Goal: Check status: Check status

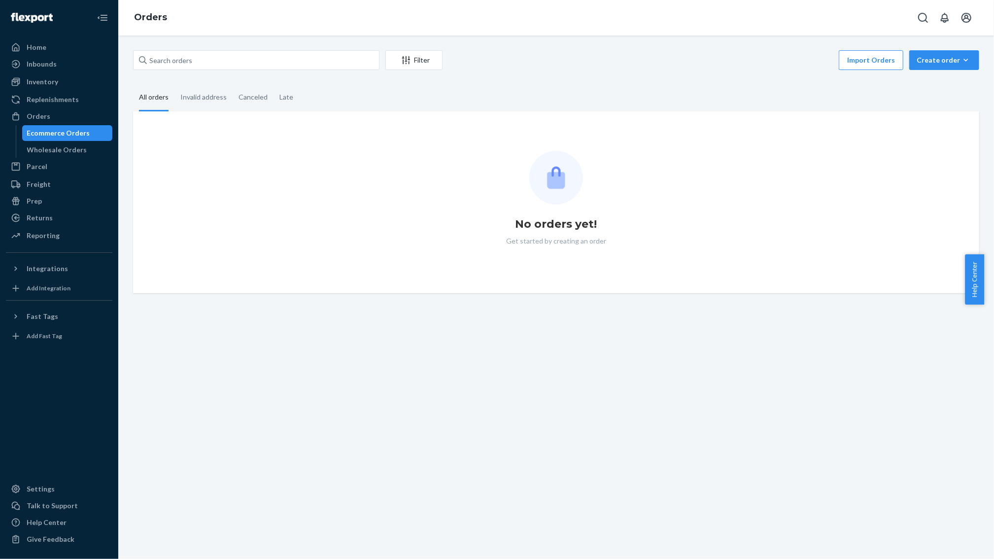
click at [62, 127] on div "Ecommerce Orders" at bounding box center [67, 133] width 89 height 14
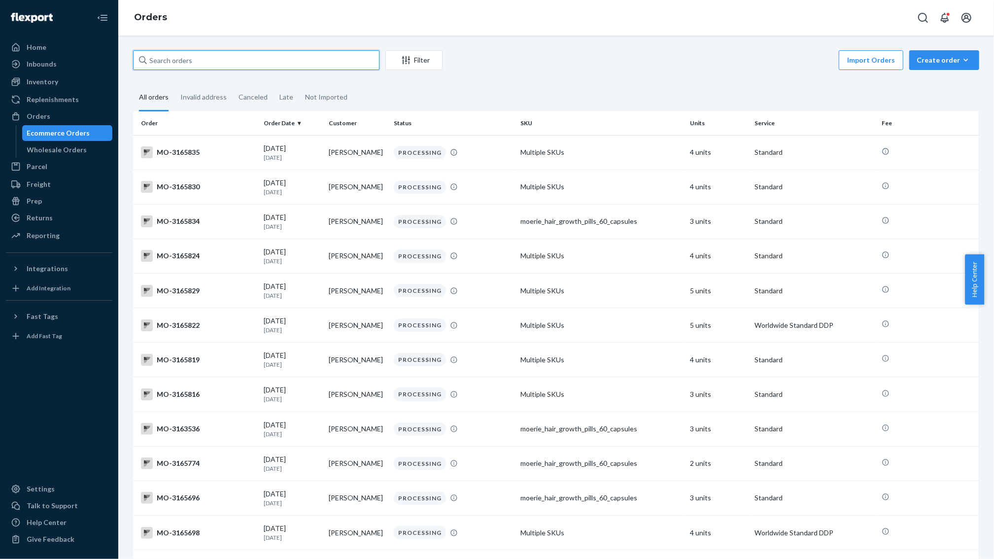
click at [185, 58] on input "text" at bounding box center [256, 60] width 247 height 20
paste input "[PERSON_NAME]"
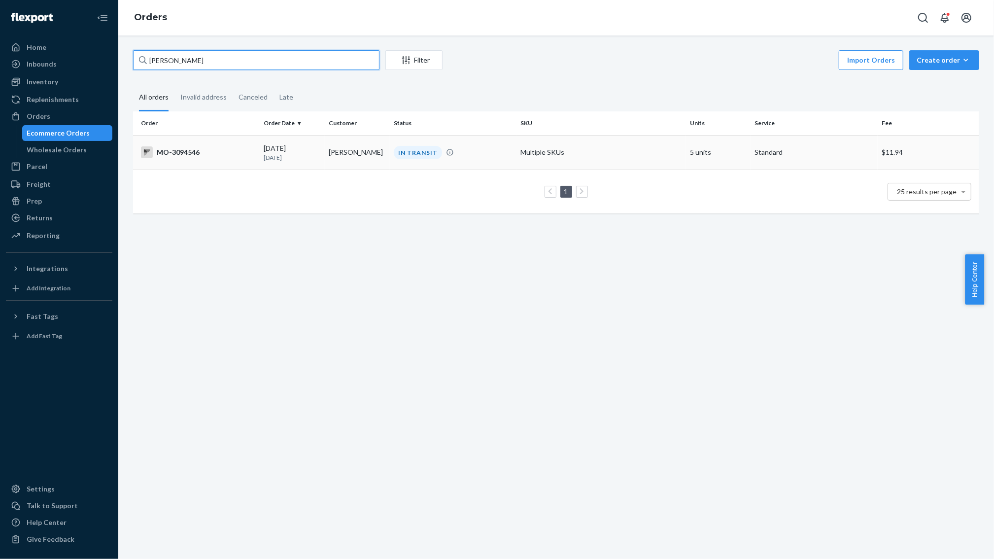
type input "[PERSON_NAME]"
click at [264, 154] on p "[DATE]" at bounding box center [292, 157] width 57 height 8
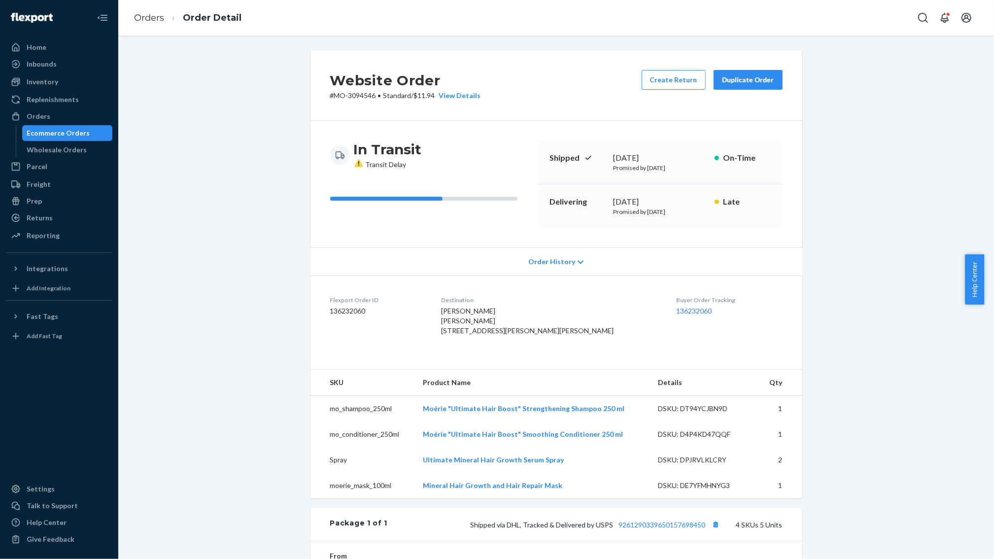
scroll to position [259, 0]
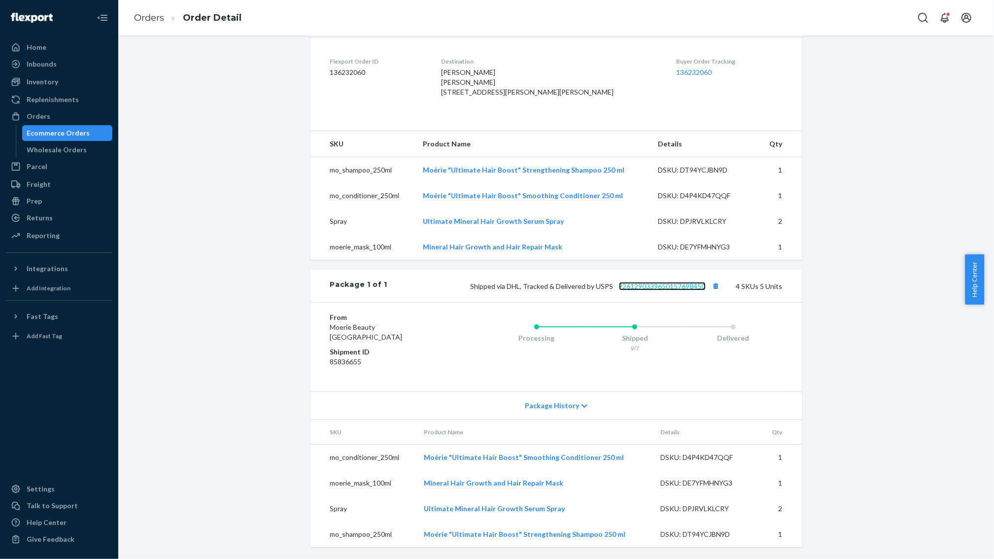
click at [653, 286] on link "9261290339650157698450" at bounding box center [662, 286] width 87 height 8
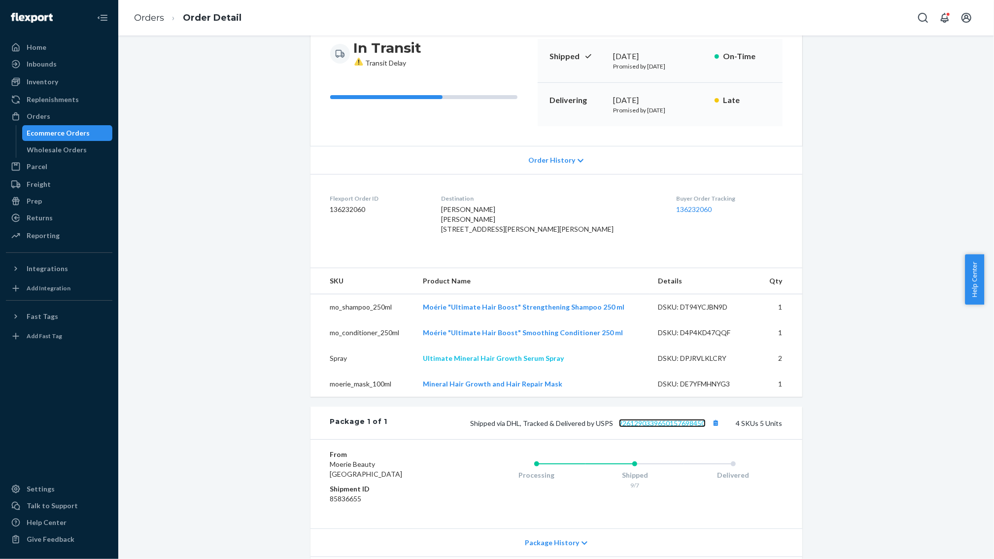
scroll to position [197, 0]
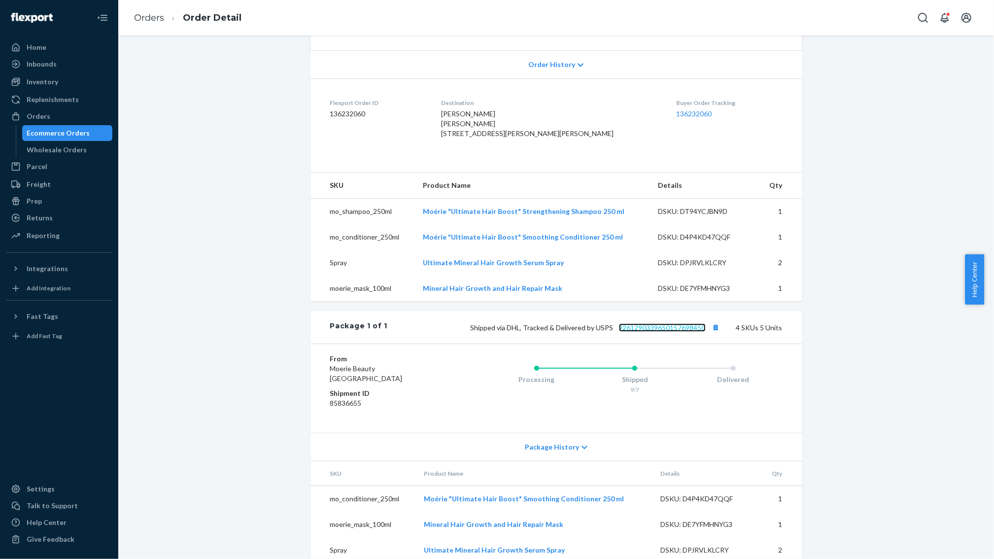
click at [646, 332] on link "9261290339650157698450" at bounding box center [662, 327] width 87 height 8
